Goal: Transaction & Acquisition: Purchase product/service

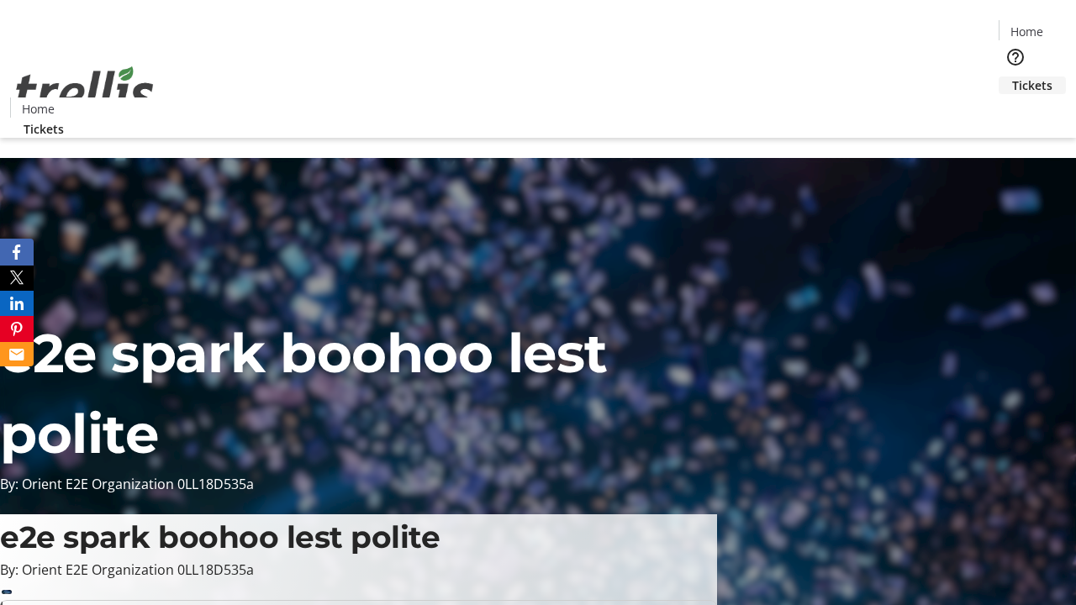
click at [1012, 77] on span "Tickets" at bounding box center [1032, 86] width 40 height 18
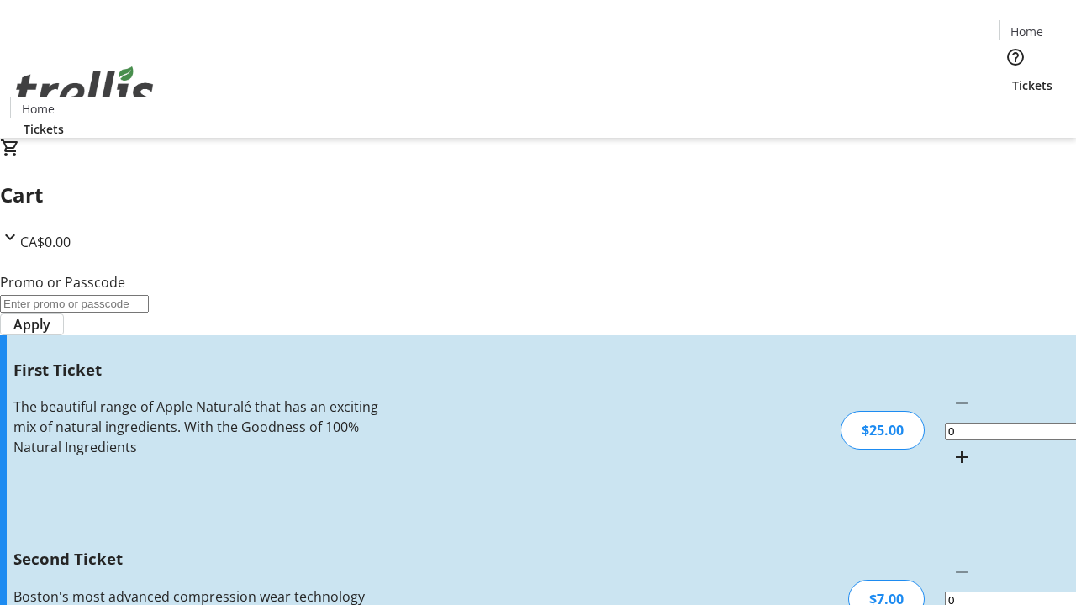
click at [952, 447] on mat-icon "Increment by one" at bounding box center [962, 457] width 20 height 20
type input "1"
type input "2"
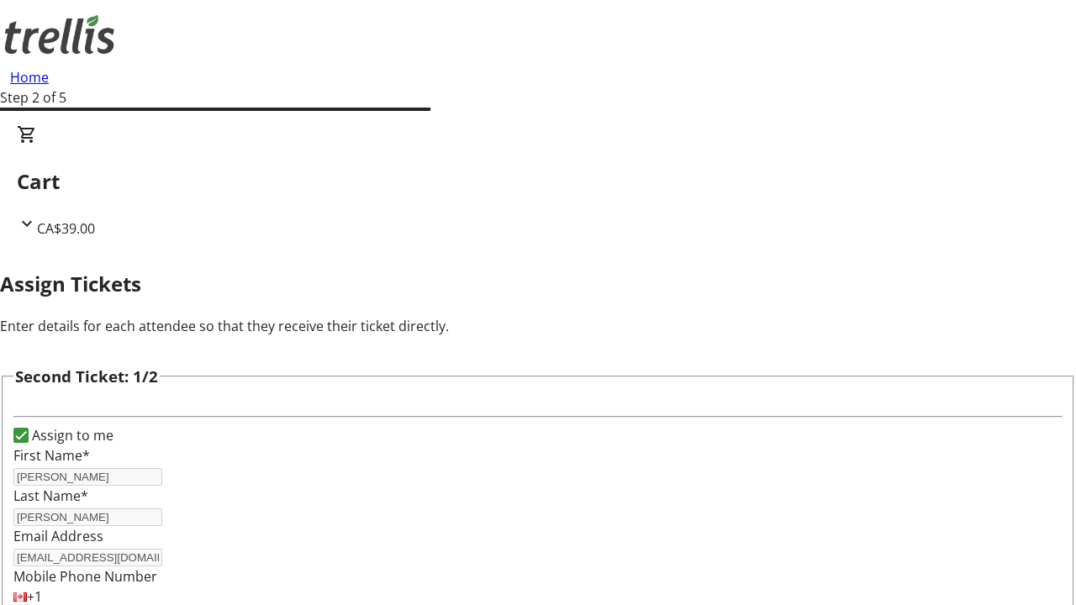
type input "[PERSON_NAME]"
type input "[EMAIL_ADDRESS][DOMAIN_NAME]"
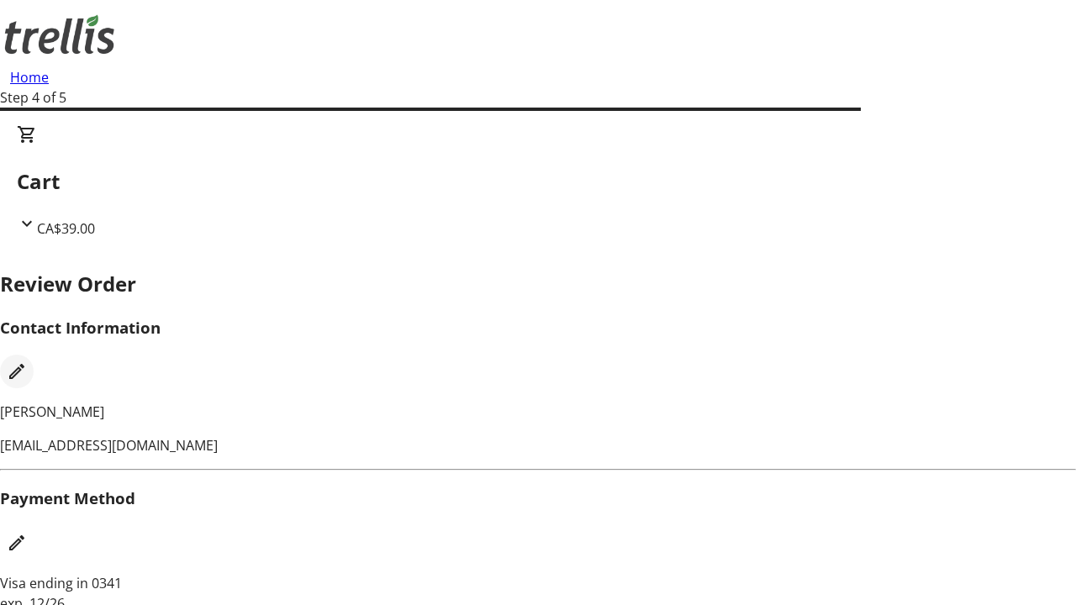
click at [27, 362] on mat-icon "Edit Contact Information" at bounding box center [17, 372] width 20 height 20
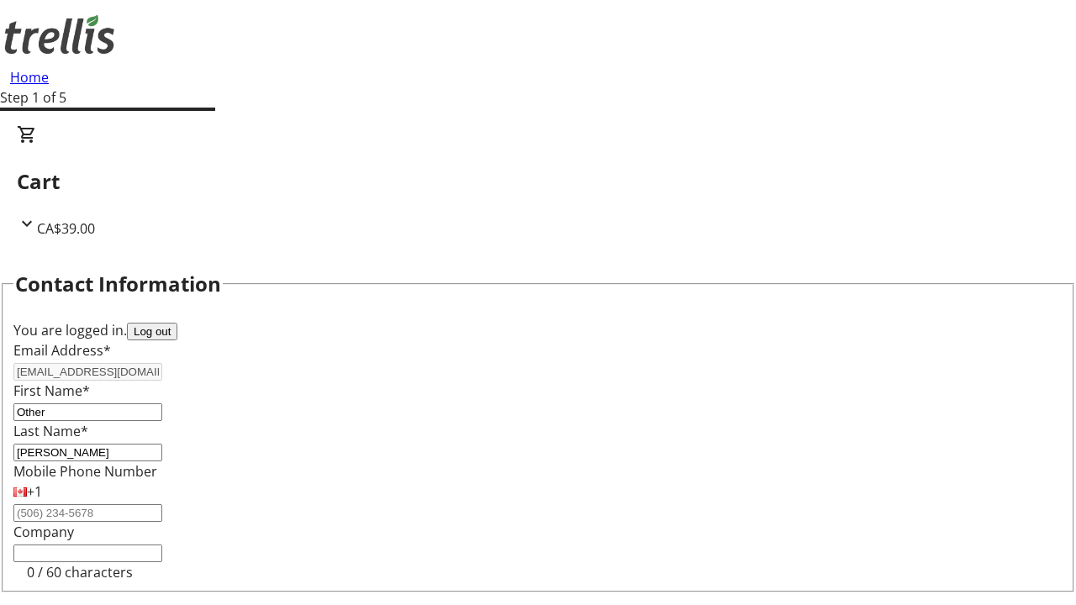
type input "Other"
type input "Name"
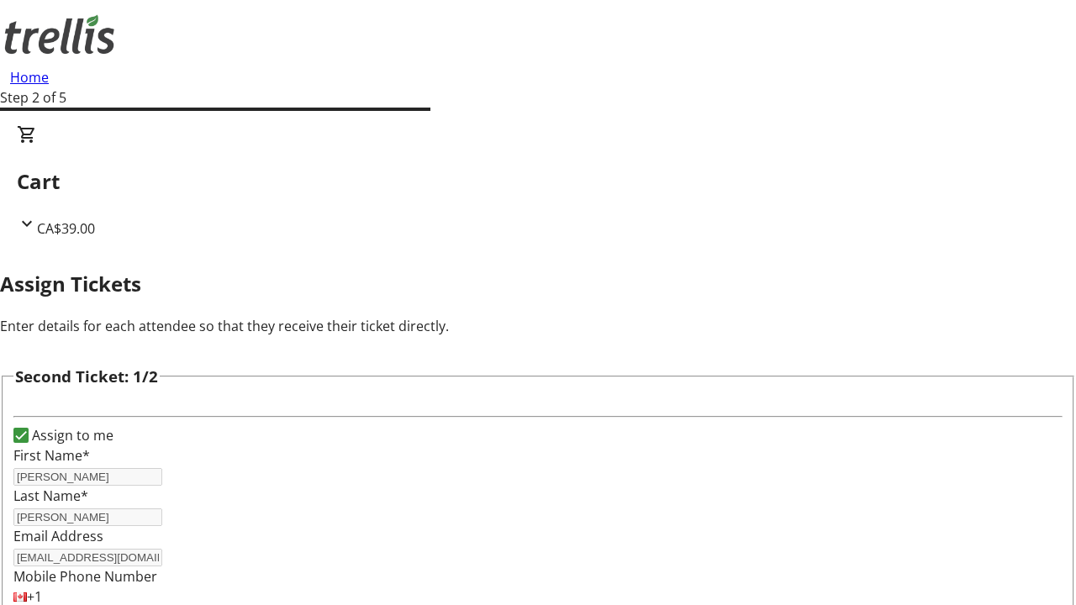
type input "Name"
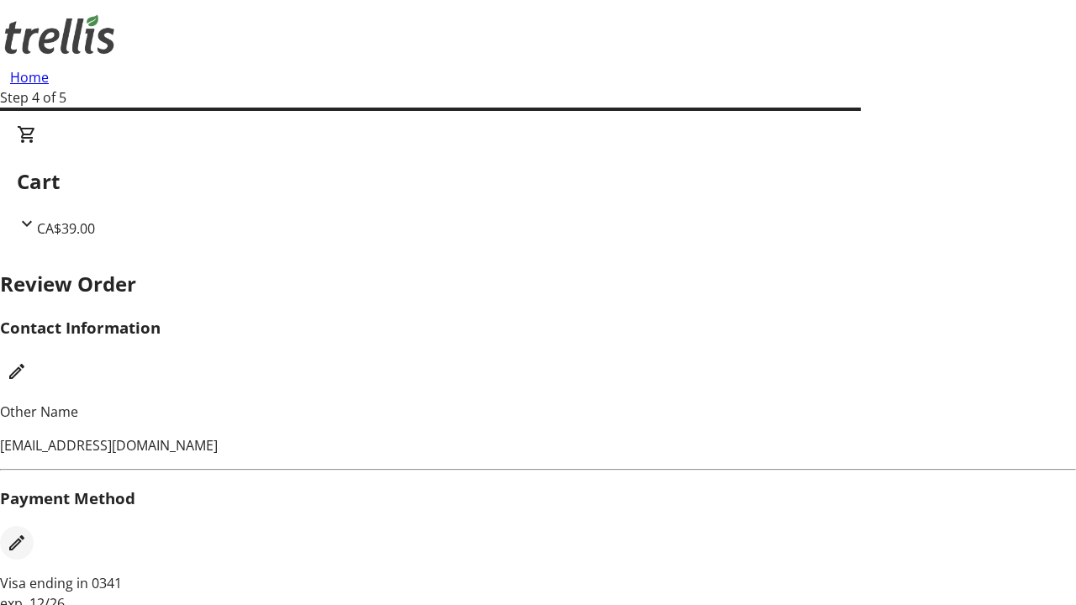
click at [27, 533] on mat-icon "Edit Payment Method" at bounding box center [17, 543] width 20 height 20
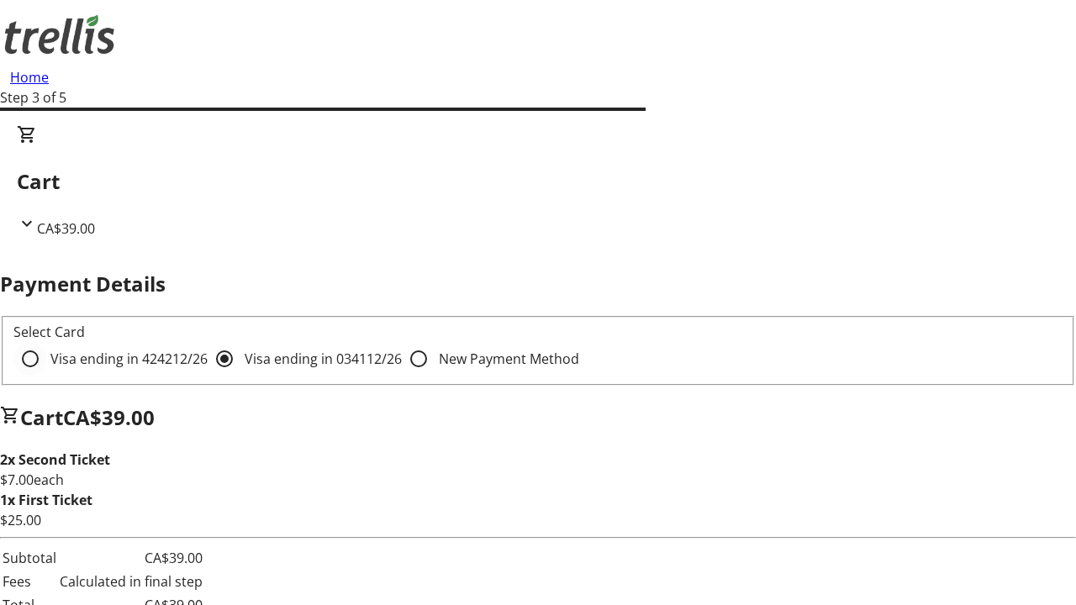
click at [47, 342] on input "Visa ending in 4242 12/26" at bounding box center [30, 359] width 34 height 34
radio input "true"
